Goal: Task Accomplishment & Management: Use online tool/utility

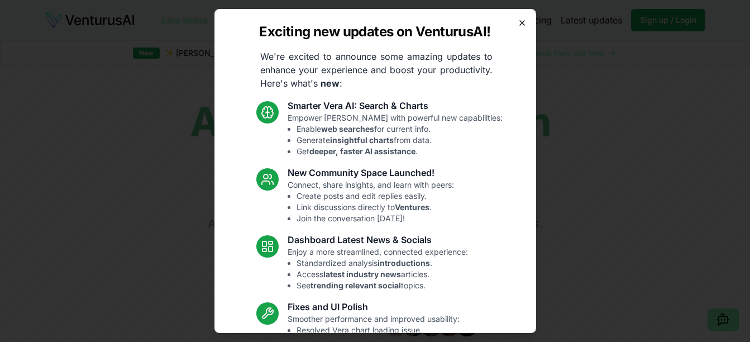
click at [520, 21] on icon "button" at bounding box center [522, 23] width 4 height 4
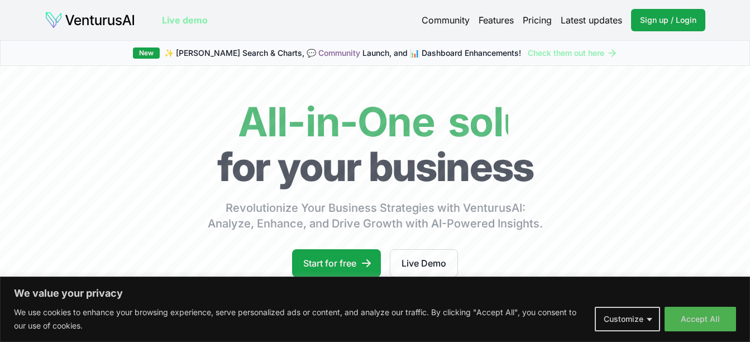
scroll to position [112, 0]
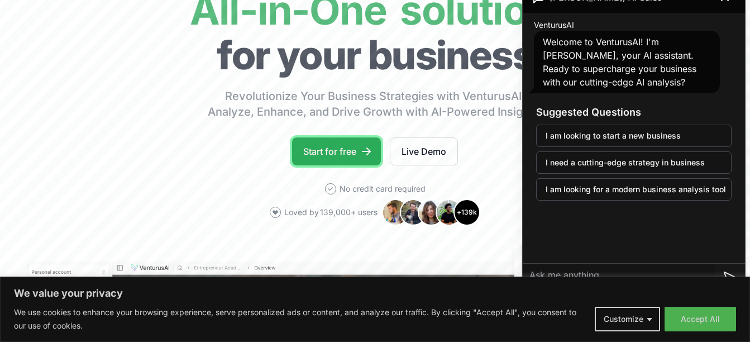
click at [350, 150] on link "Start for free" at bounding box center [336, 151] width 89 height 28
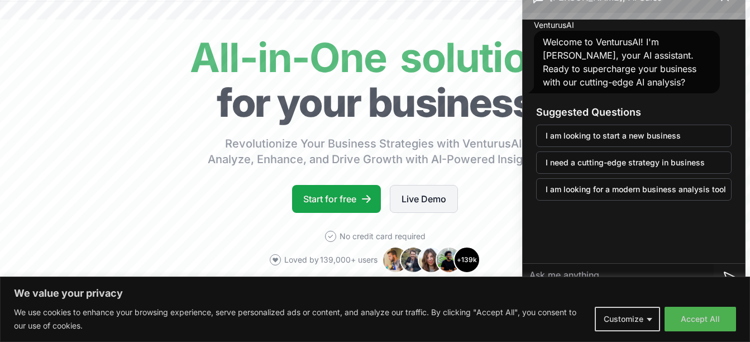
scroll to position [0, 0]
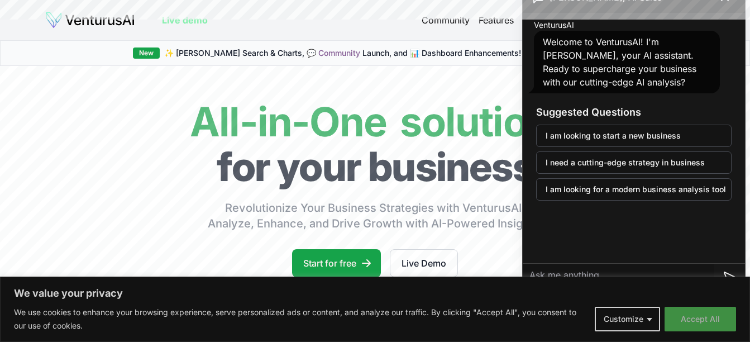
click at [694, 317] on button "Accept All" at bounding box center [699, 318] width 71 height 25
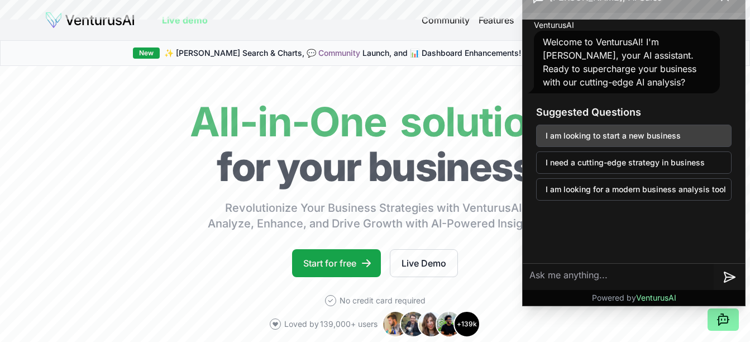
click at [613, 133] on button "I am looking to start a new business" at bounding box center [633, 135] width 195 height 22
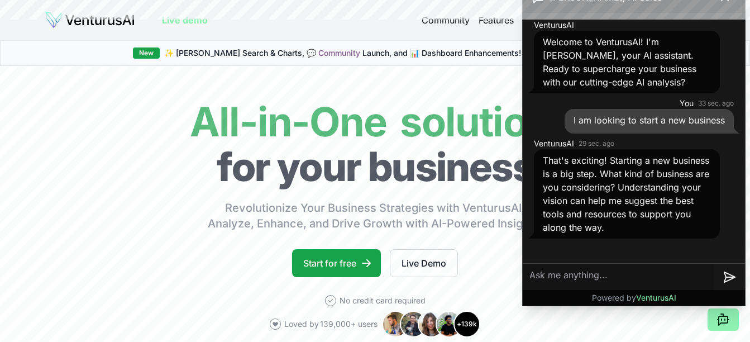
click at [719, 315] on icon at bounding box center [722, 319] width 13 height 13
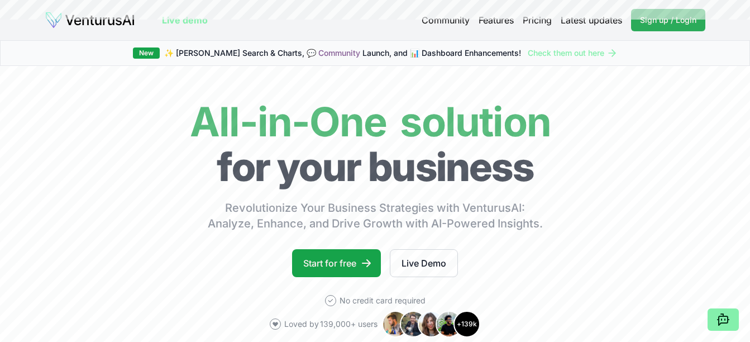
click at [664, 21] on span "Sign up / Login" at bounding box center [668, 20] width 56 height 11
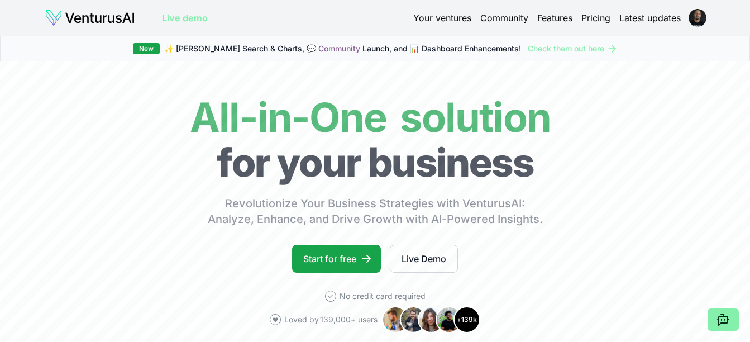
click at [440, 20] on link "Your ventures" at bounding box center [442, 17] width 58 height 13
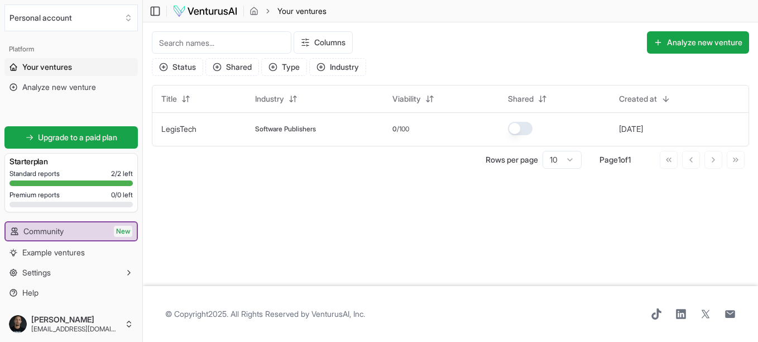
click at [199, 37] on input at bounding box center [222, 42] width 140 height 22
click at [203, 42] on input at bounding box center [222, 42] width 140 height 22
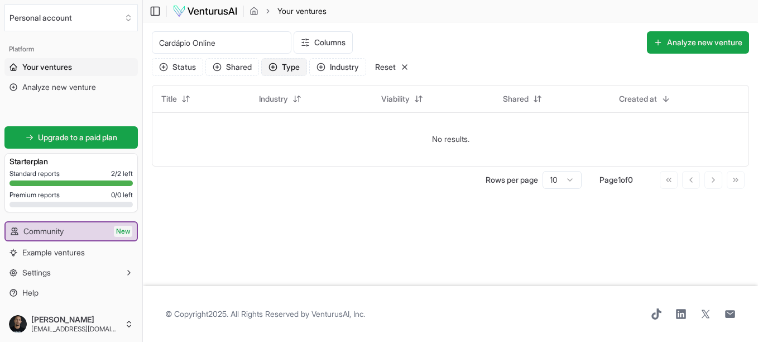
type input "Cardápio Online"
click at [280, 67] on button "Type" at bounding box center [284, 67] width 46 height 18
click at [397, 204] on main "Toggle Sidebar Your ventures Your ventures Cardápio Online Columns Analyze new …" at bounding box center [450, 171] width 615 height 342
click at [68, 84] on span "Analyze new venture" at bounding box center [59, 86] width 74 height 11
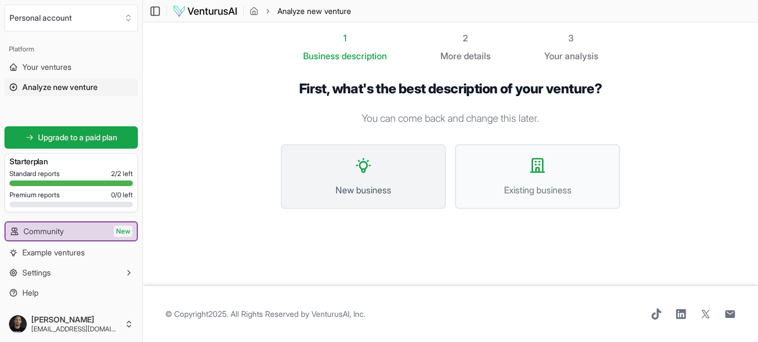
click at [356, 173] on icon at bounding box center [363, 165] width 18 height 18
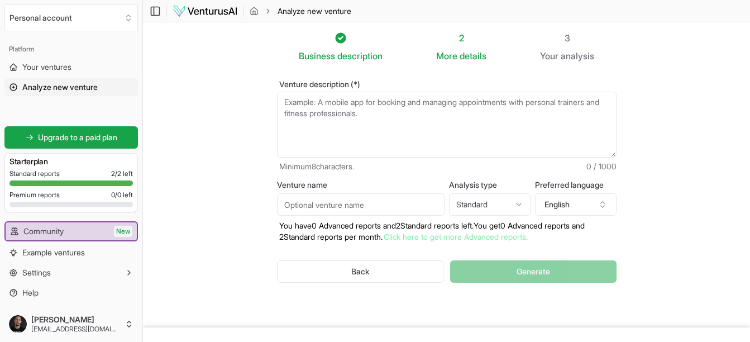
click at [331, 118] on textarea "Venture description (*)" at bounding box center [446, 125] width 339 height 66
click at [345, 123] on textarea "Venture description (*)" at bounding box center [446, 125] width 339 height 66
paste textarea "I have the idea of creating online menus to present to companies like restauran…"
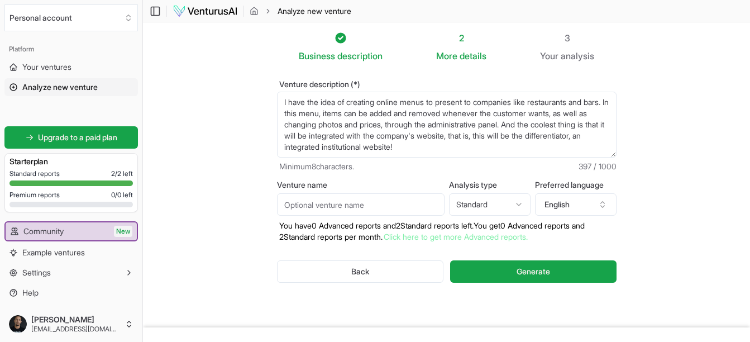
type textarea "I have the idea of creating online menus to present to companies like restauran…"
click at [319, 200] on input "Venture name" at bounding box center [360, 204] width 167 height 22
click at [329, 203] on input "Venture name" at bounding box center [360, 204] width 167 height 22
click at [323, 206] on input "Cardapio Online" at bounding box center [360, 204] width 167 height 22
type input "Cardapio Online"
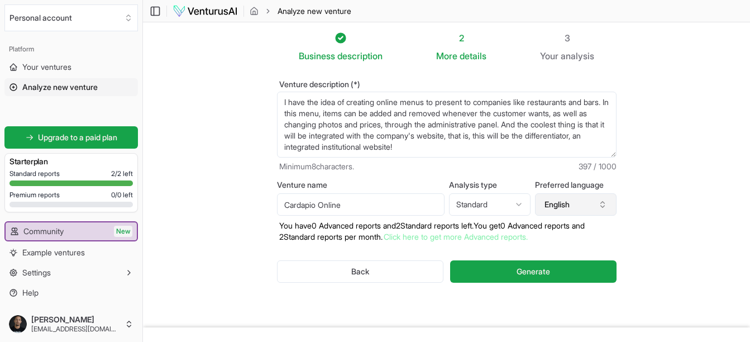
click at [568, 208] on button "English" at bounding box center [575, 204] width 81 height 22
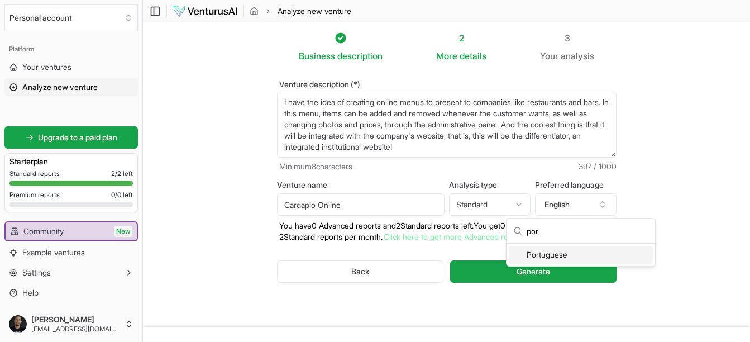
type input "por"
click at [555, 252] on div "Portuguese" at bounding box center [580, 255] width 144 height 18
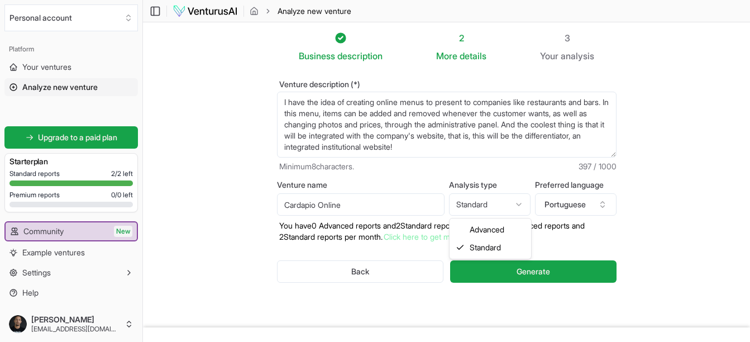
click at [520, 206] on html "We value your privacy We use cookies to enhance your browsing experience, serve…" at bounding box center [375, 171] width 750 height 342
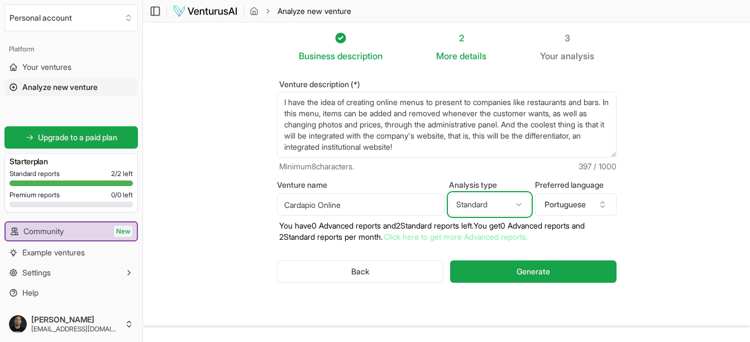
click at [507, 306] on html "We value your privacy We use cookies to enhance your browsing experience, serve…" at bounding box center [375, 171] width 750 height 342
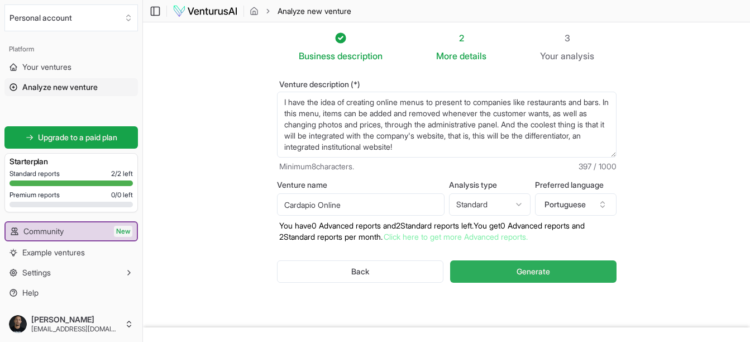
click at [535, 272] on span "Generate" at bounding box center [532, 271] width 33 height 11
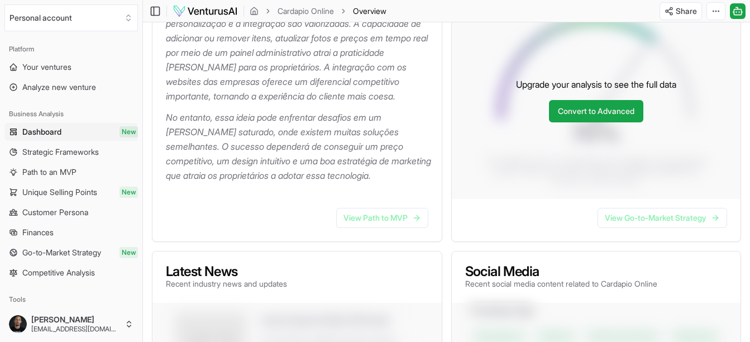
scroll to position [223, 0]
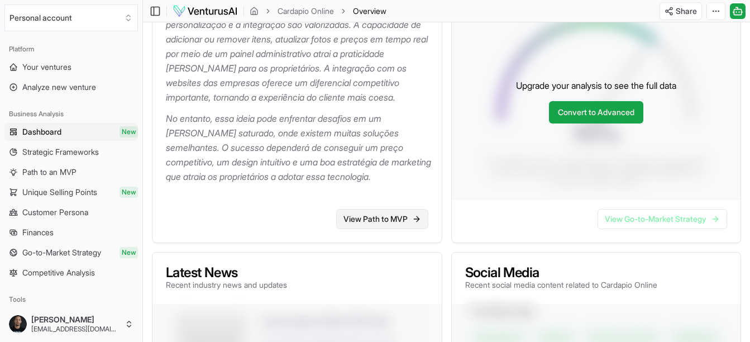
click at [377, 229] on link "View Path to MVP" at bounding box center [382, 219] width 92 height 20
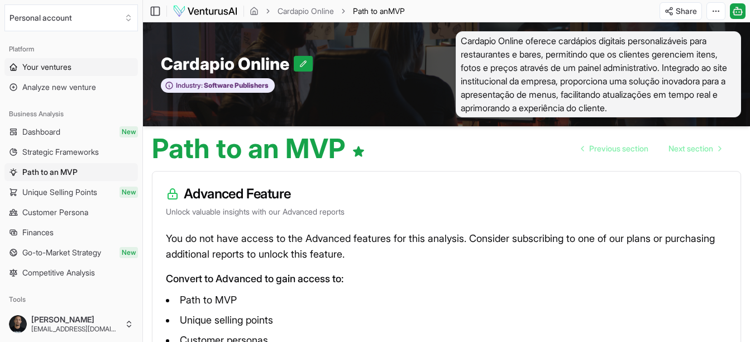
click at [55, 64] on span "Your ventures" at bounding box center [46, 66] width 49 height 11
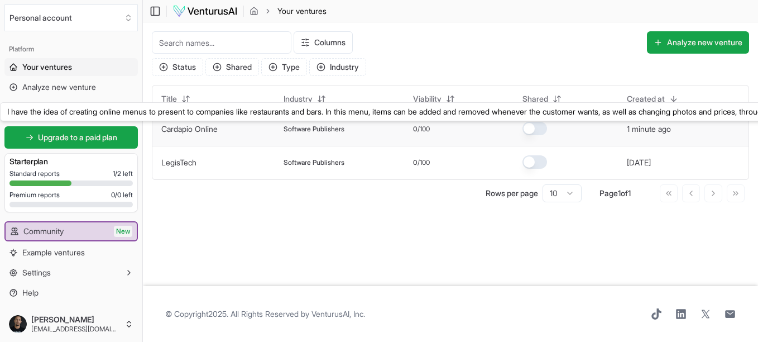
click at [182, 127] on link "Cardapio Online" at bounding box center [189, 128] width 56 height 9
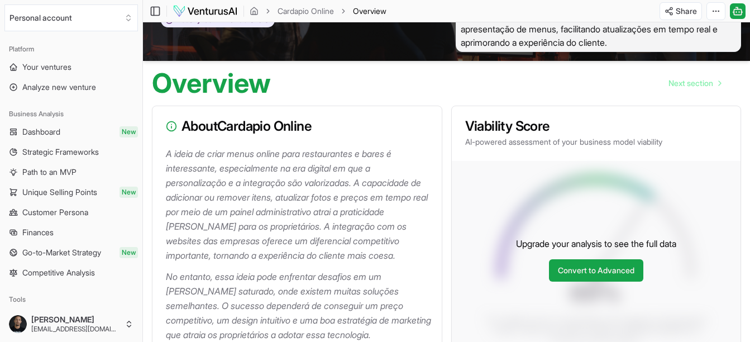
scroll to position [167, 0]
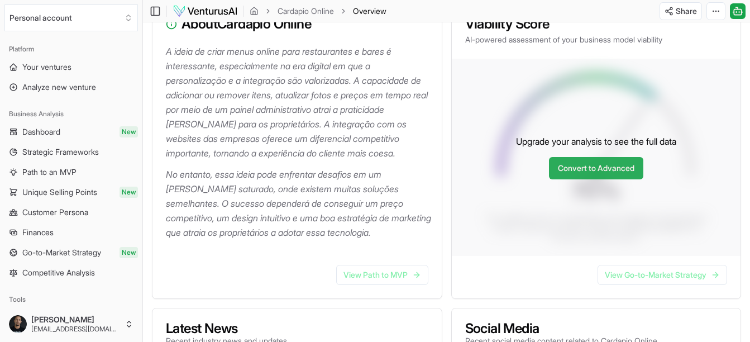
click at [587, 174] on link "Convert to Advanced" at bounding box center [596, 168] width 94 height 22
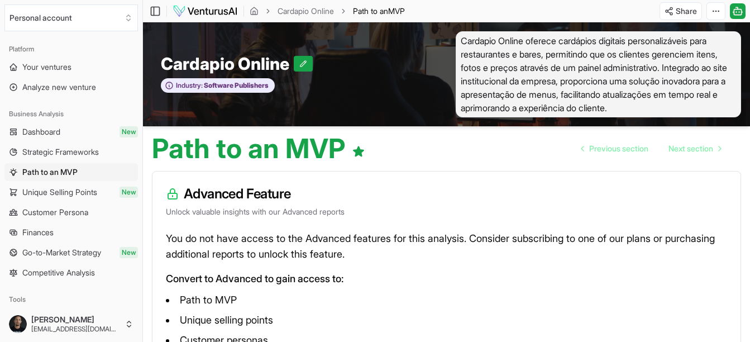
scroll to position [30, 0]
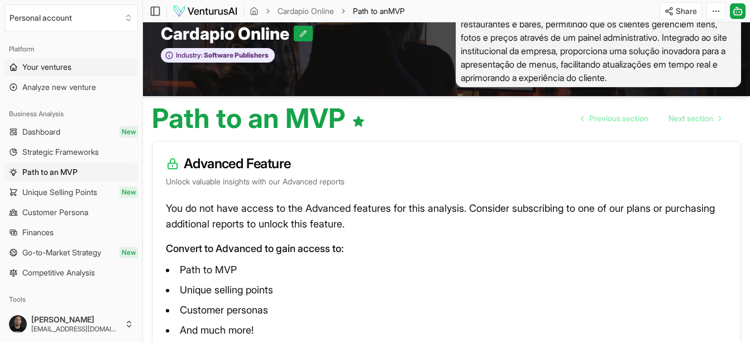
click at [47, 70] on span "Your ventures" at bounding box center [46, 66] width 49 height 11
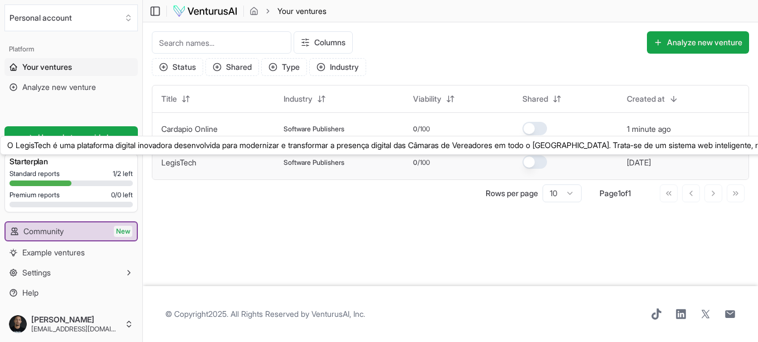
click at [186, 164] on link "LegisTech" at bounding box center [178, 161] width 35 height 9
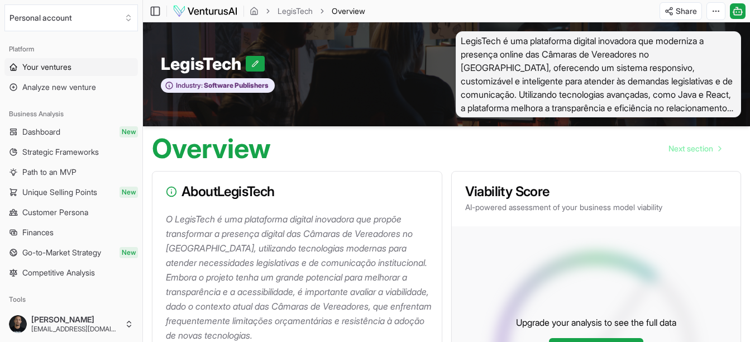
click at [40, 68] on span "Your ventures" at bounding box center [46, 66] width 49 height 11
